Goal: Navigation & Orientation: Find specific page/section

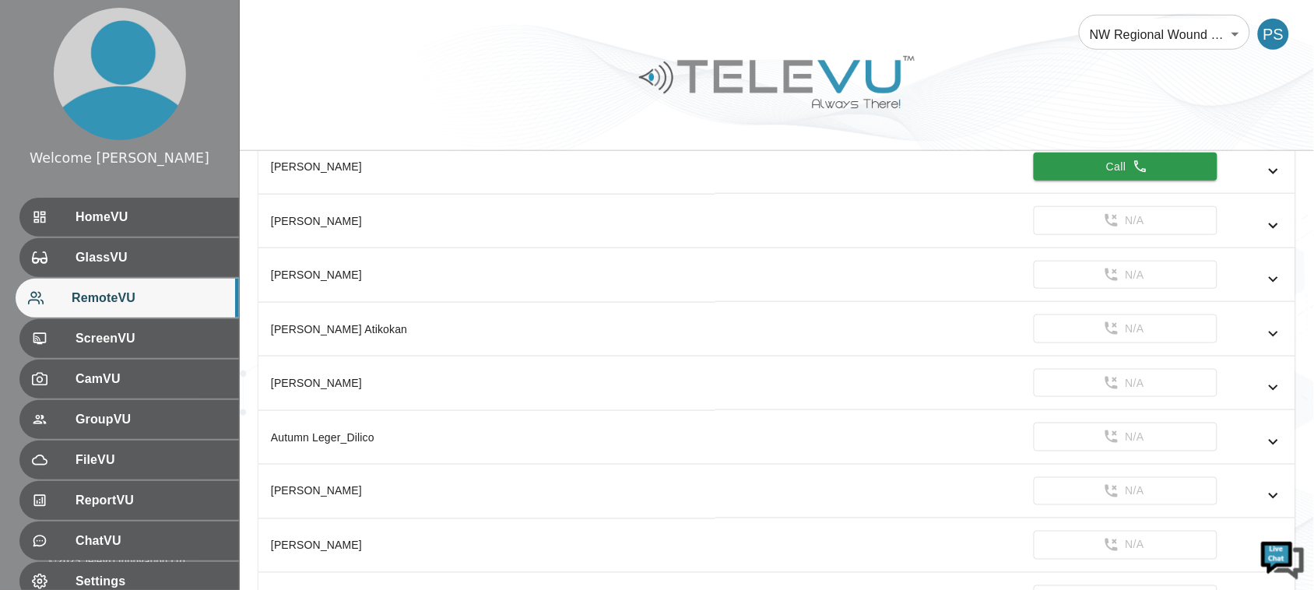
scroll to position [487, 0]
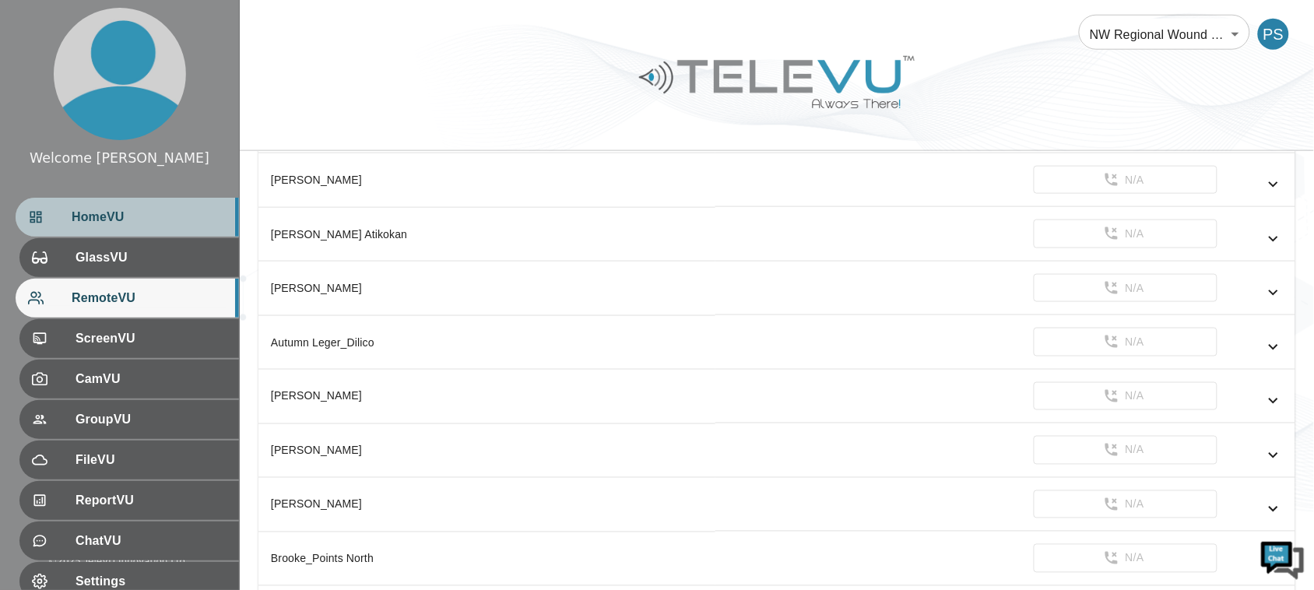
click at [152, 219] on span "HomeVU" at bounding box center [149, 217] width 155 height 19
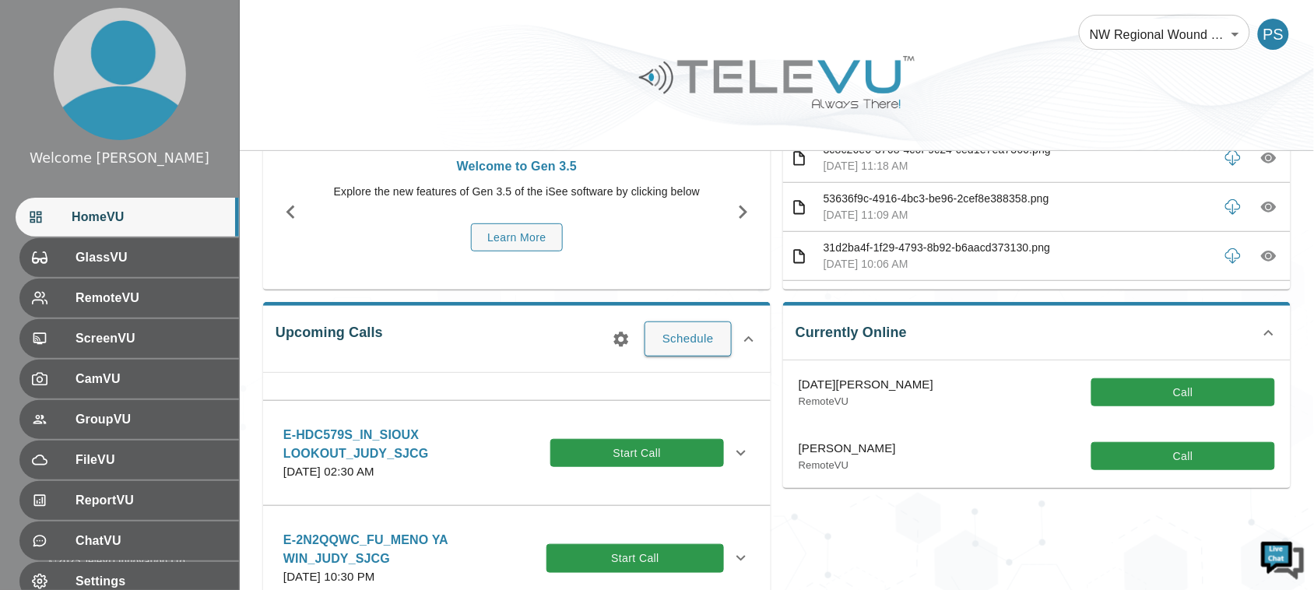
scroll to position [97, 0]
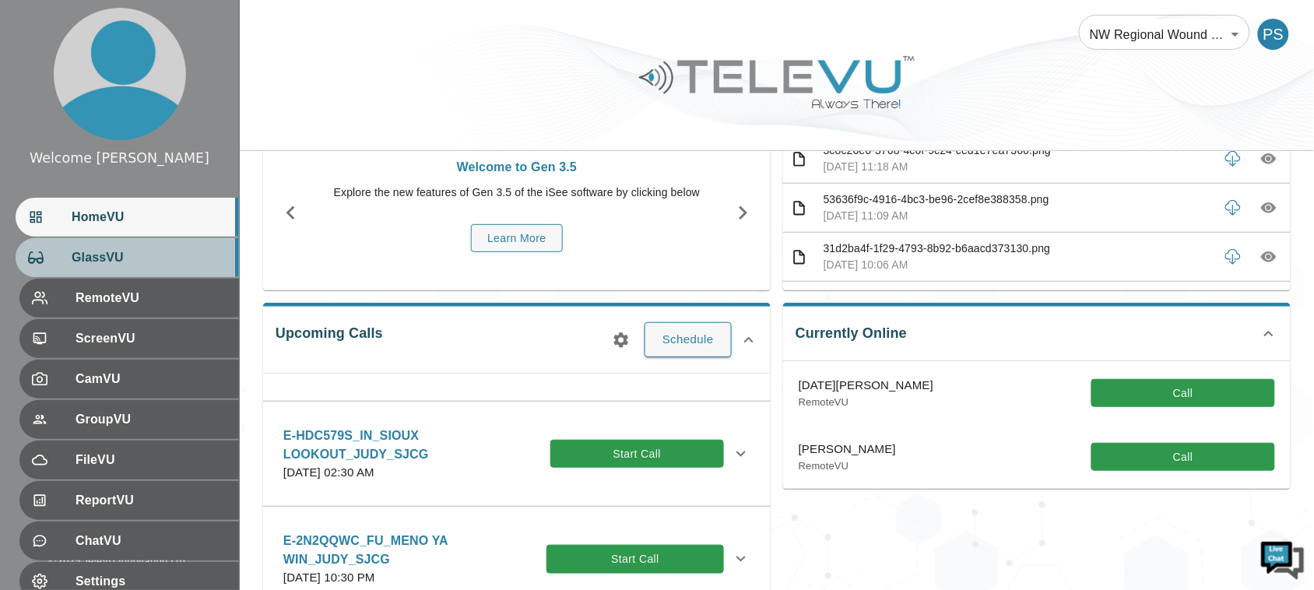
click at [94, 266] on span "GlassVU" at bounding box center [149, 257] width 155 height 19
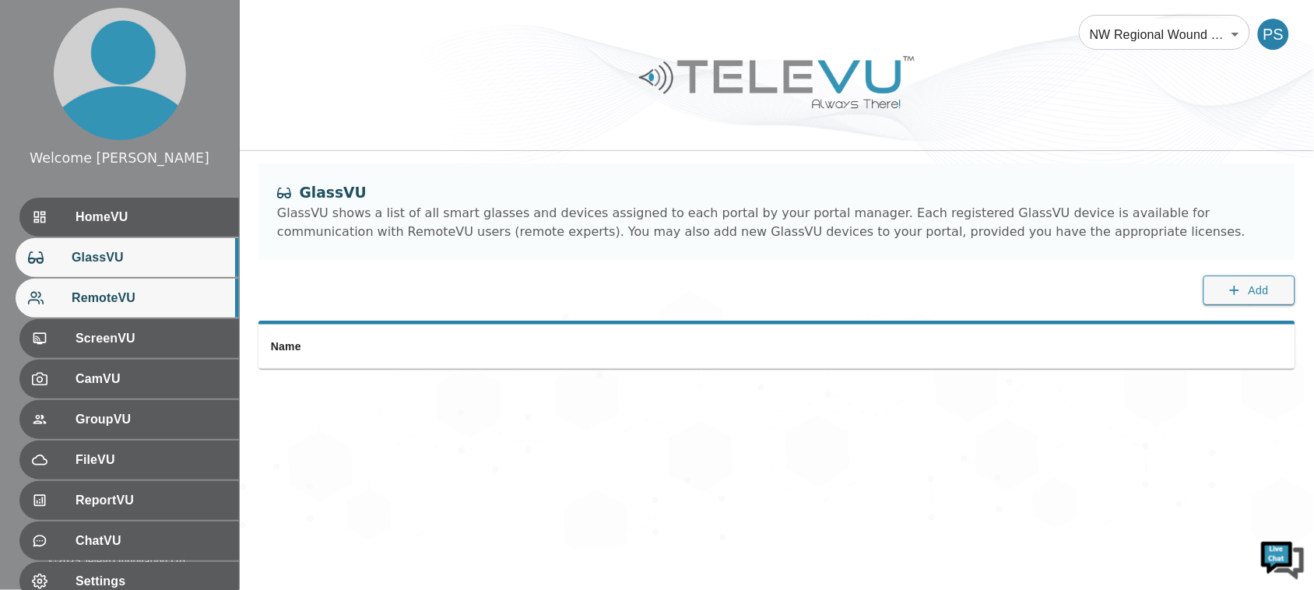
click at [115, 309] on div "RemoteVU" at bounding box center [127, 298] width 223 height 39
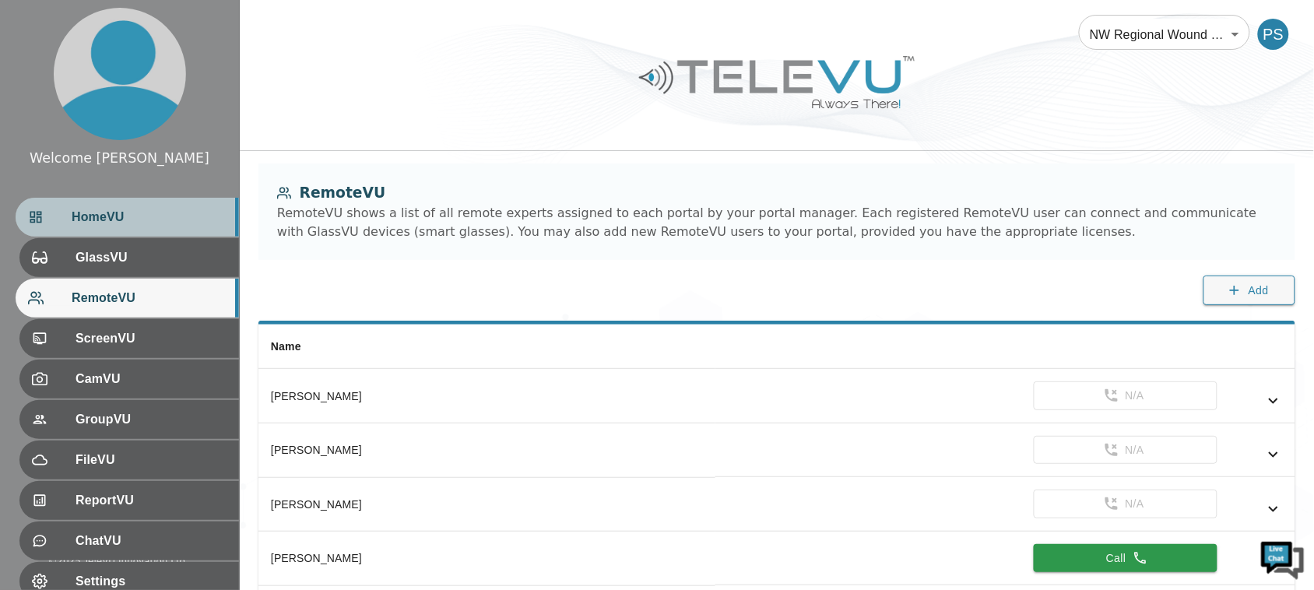
click at [141, 214] on span "HomeVU" at bounding box center [149, 217] width 155 height 19
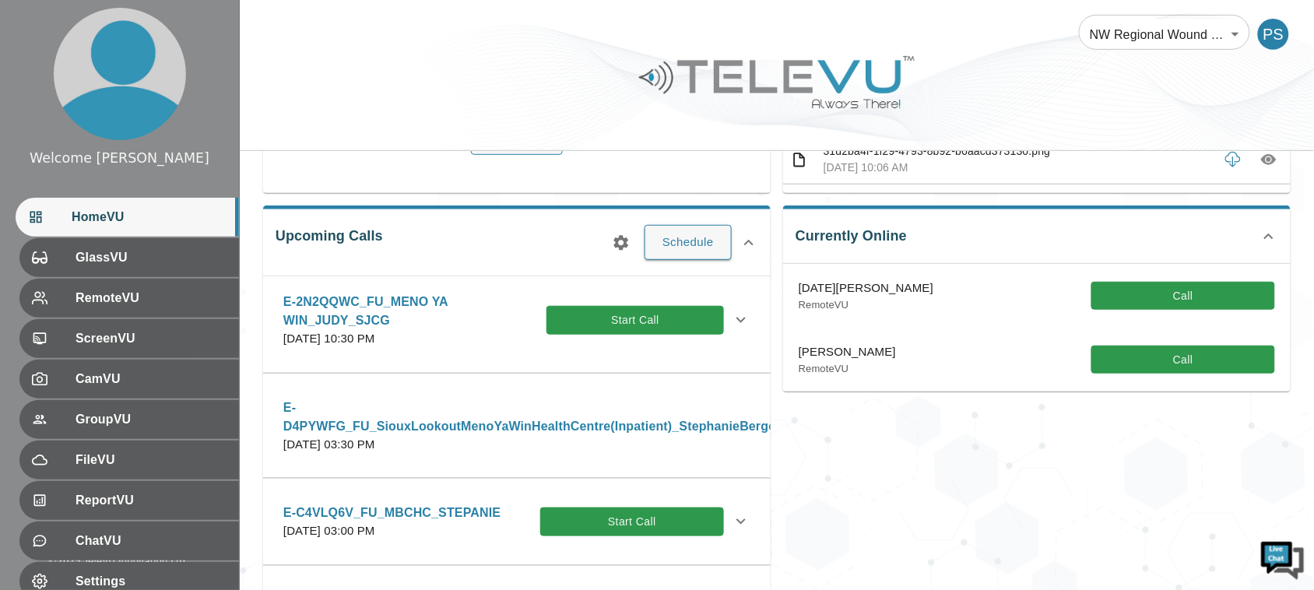
scroll to position [2106, 0]
